Goal: Entertainment & Leisure: Consume media (video, audio)

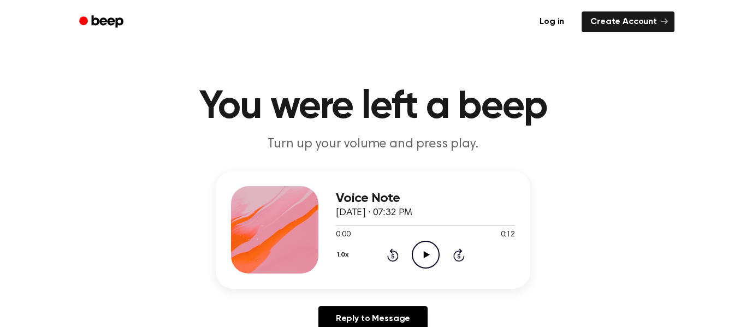
click at [420, 253] on icon "Play Audio" at bounding box center [426, 255] width 28 height 28
click at [429, 255] on icon at bounding box center [426, 254] width 6 height 7
click at [425, 255] on icon at bounding box center [426, 254] width 6 height 7
click at [416, 261] on icon "Play Audio" at bounding box center [426, 255] width 28 height 28
click at [430, 273] on div "Voice Note September 24, 2025 · 07:24 PM 0:00 0:10 Your browser does not suppor…" at bounding box center [425, 229] width 179 height 87
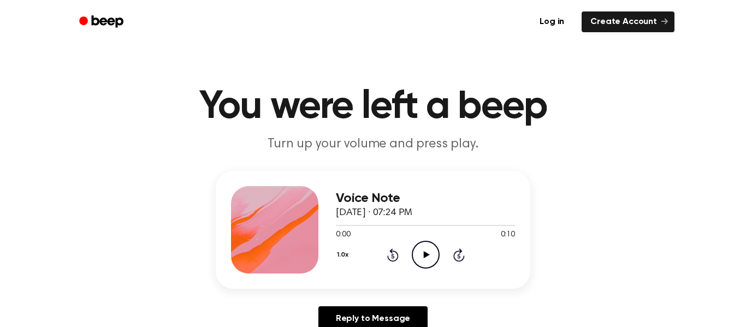
click at [433, 256] on icon "Play Audio" at bounding box center [426, 255] width 28 height 28
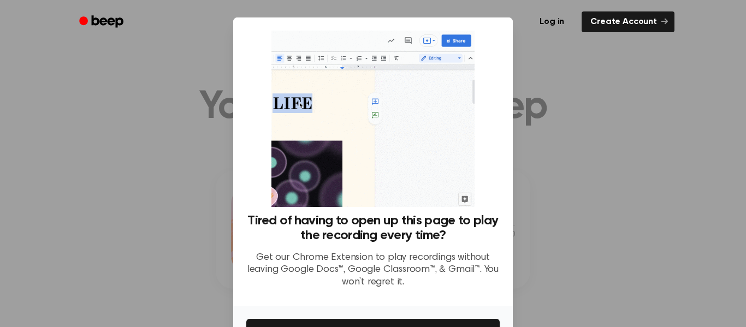
click at [581, 70] on div at bounding box center [373, 163] width 746 height 327
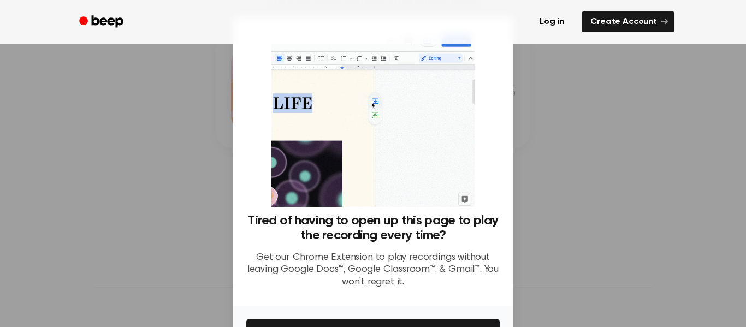
scroll to position [70, 0]
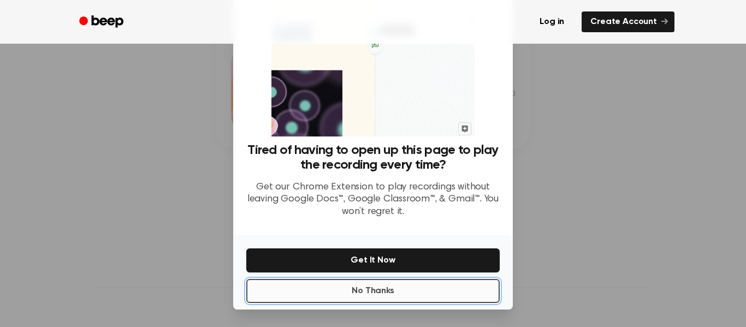
click at [379, 295] on button "No Thanks" at bounding box center [373, 291] width 254 height 24
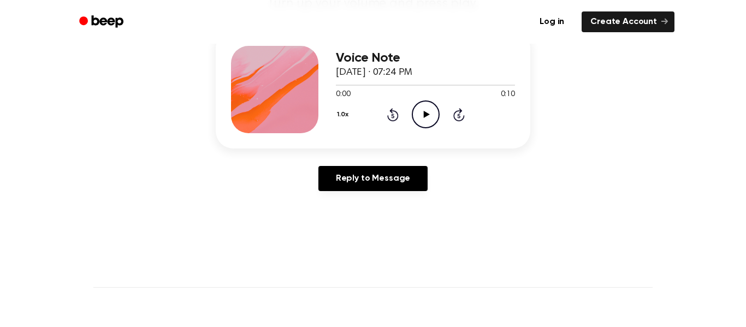
click at [427, 117] on icon "Play Audio" at bounding box center [426, 115] width 28 height 28
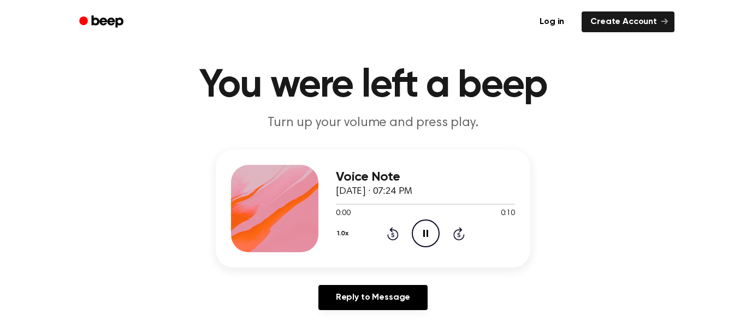
scroll to position [0, 0]
